Goal: Transaction & Acquisition: Purchase product/service

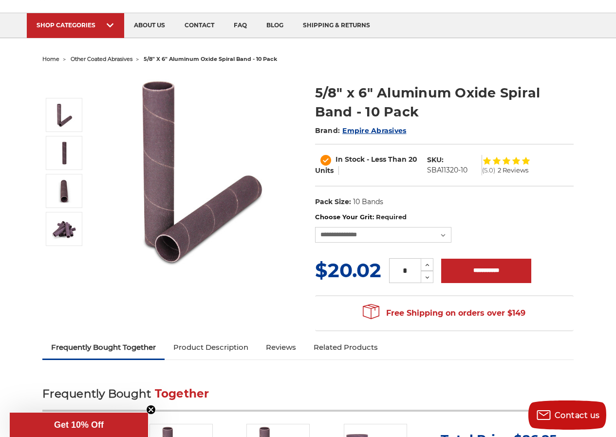
scroll to position [89, 0]
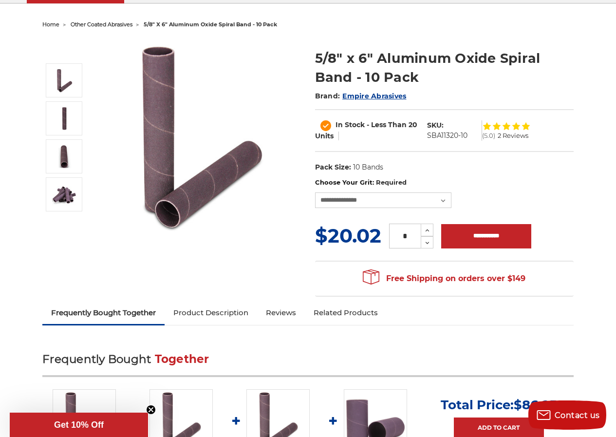
drag, startPoint x: 622, startPoint y: 51, endPoint x: 620, endPoint y: 76, distance: 25.4
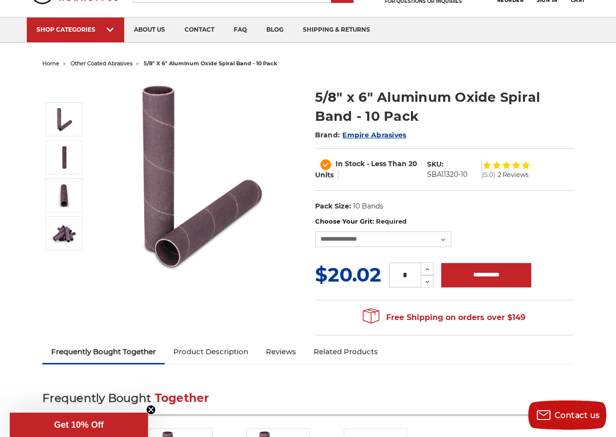
scroll to position [0, 0]
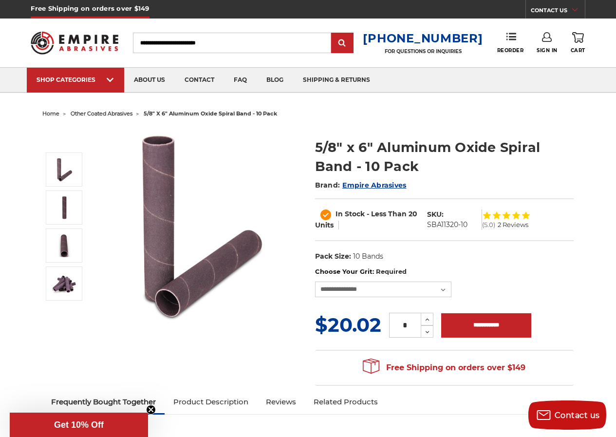
click at [186, 42] on input "Search" at bounding box center [232, 43] width 198 height 20
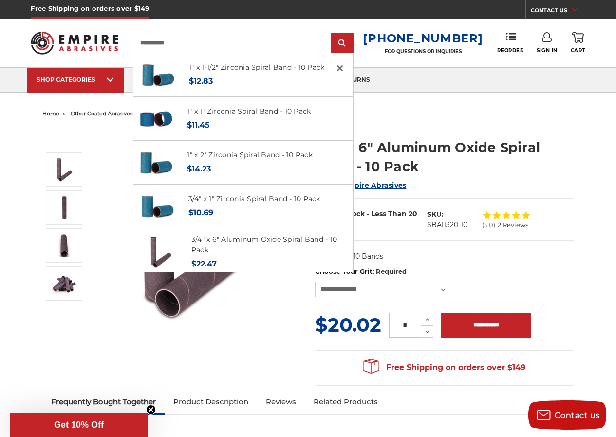
type input "**********"
click at [332, 34] on input "submit" at bounding box center [341, 43] width 19 height 19
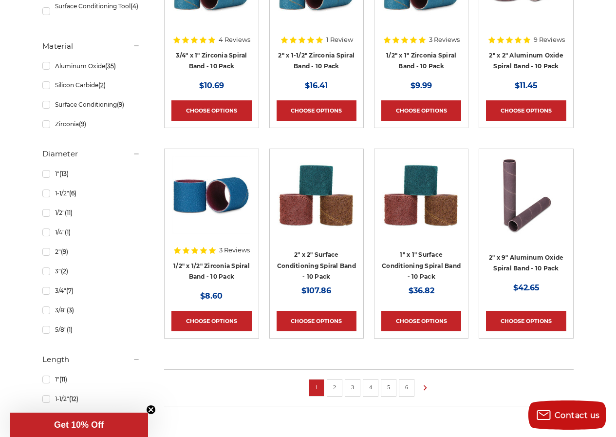
scroll to position [555, 0]
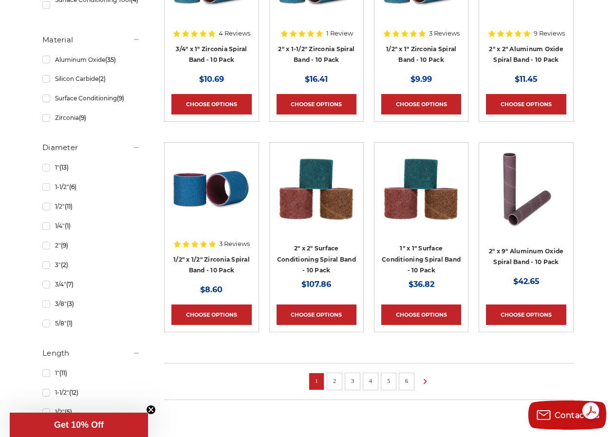
click at [406, 384] on link "6" at bounding box center [407, 380] width 10 height 11
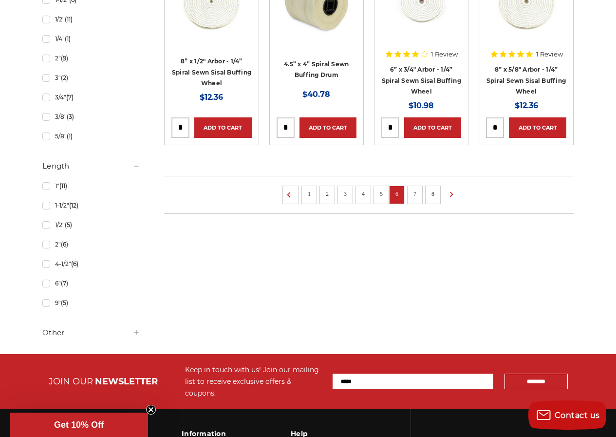
scroll to position [743, 0]
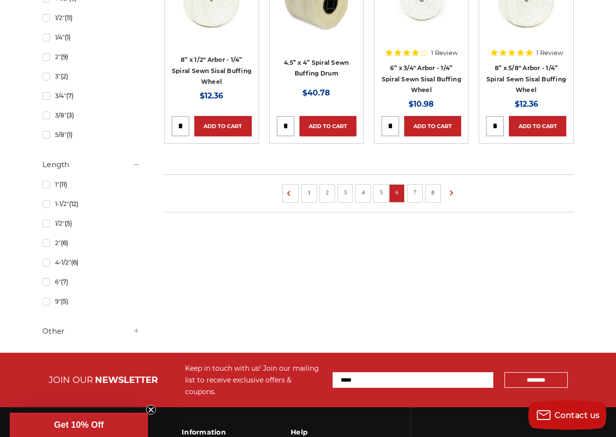
click at [362, 191] on link "4" at bounding box center [363, 192] width 10 height 11
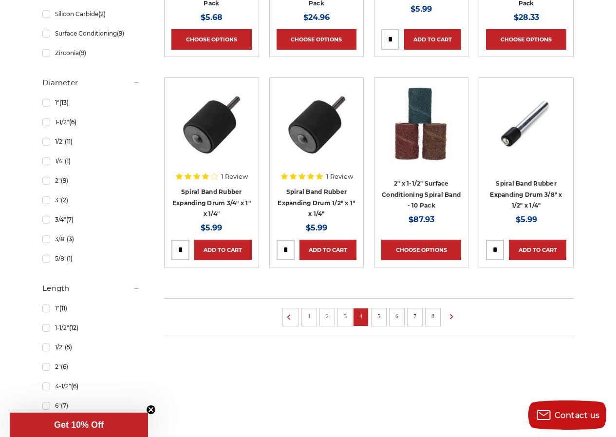
scroll to position [635, 0]
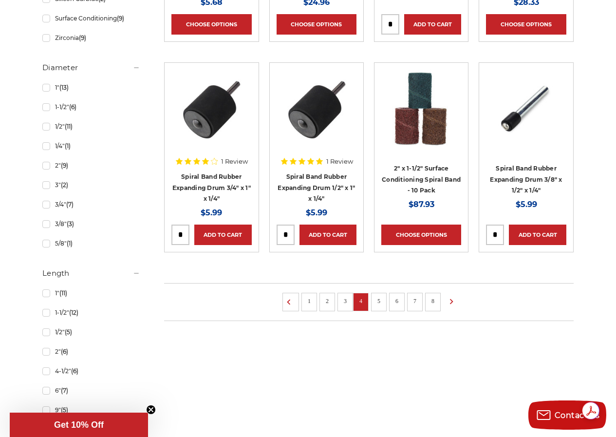
click at [346, 301] on link "3" at bounding box center [345, 300] width 10 height 11
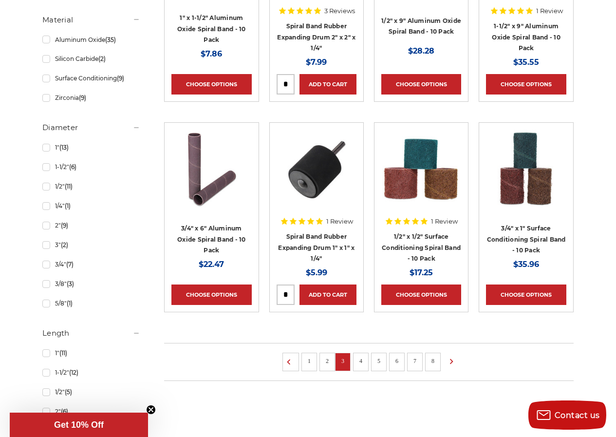
scroll to position [623, 0]
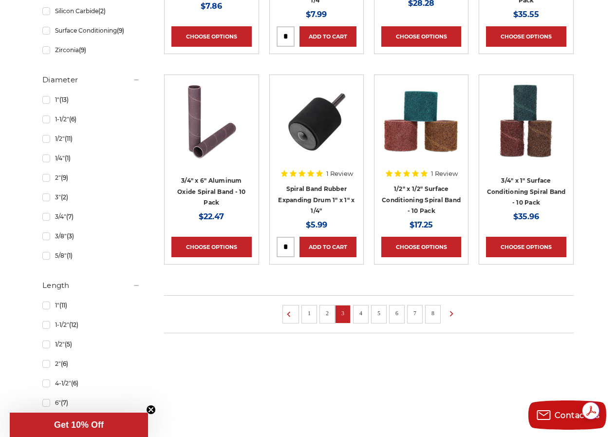
click at [325, 310] on link "2" at bounding box center [327, 313] width 10 height 11
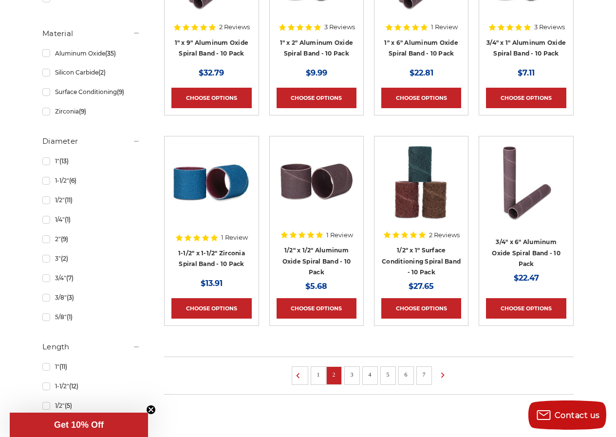
scroll to position [563, 0]
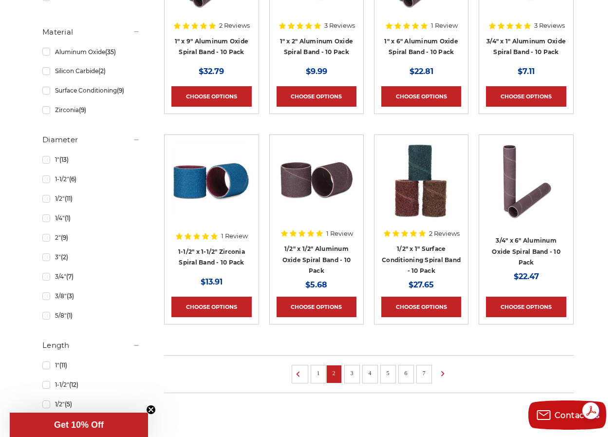
click at [317, 374] on link "1" at bounding box center [318, 373] width 10 height 11
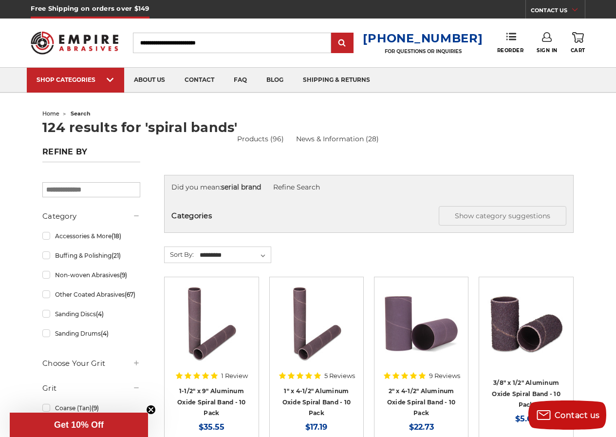
scroll to position [743, 0]
